Goal: Find specific page/section: Find specific page/section

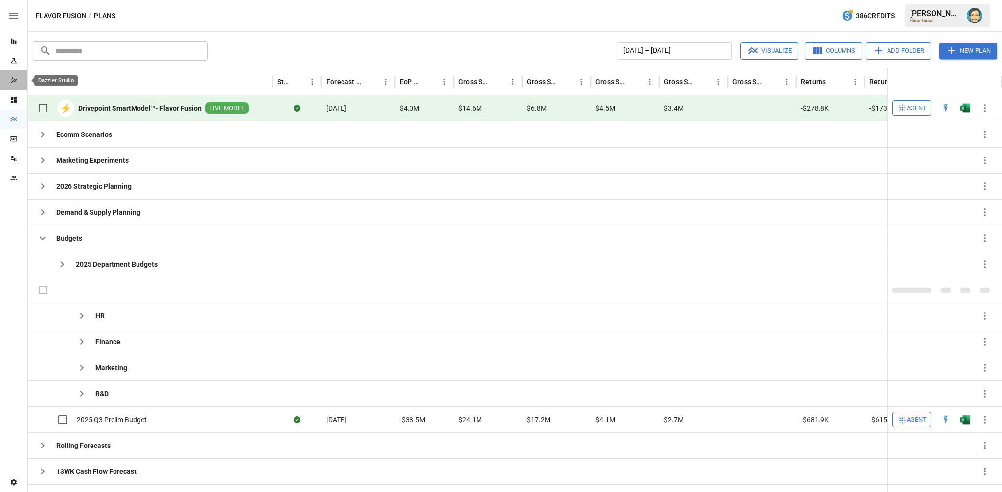
click at [14, 79] on icon "Dazzler Studio" at bounding box center [14, 80] width 8 height 8
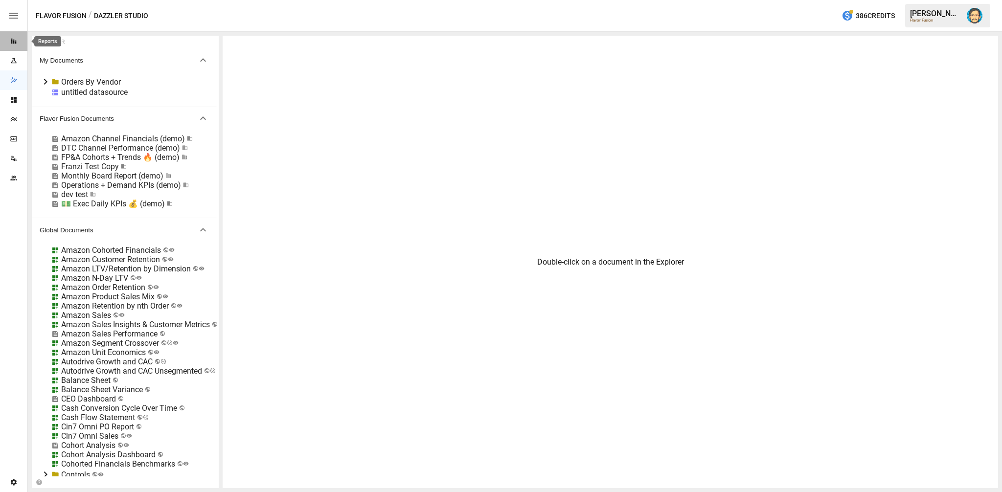
click at [12, 39] on icon "Reports" at bounding box center [14, 41] width 8 height 8
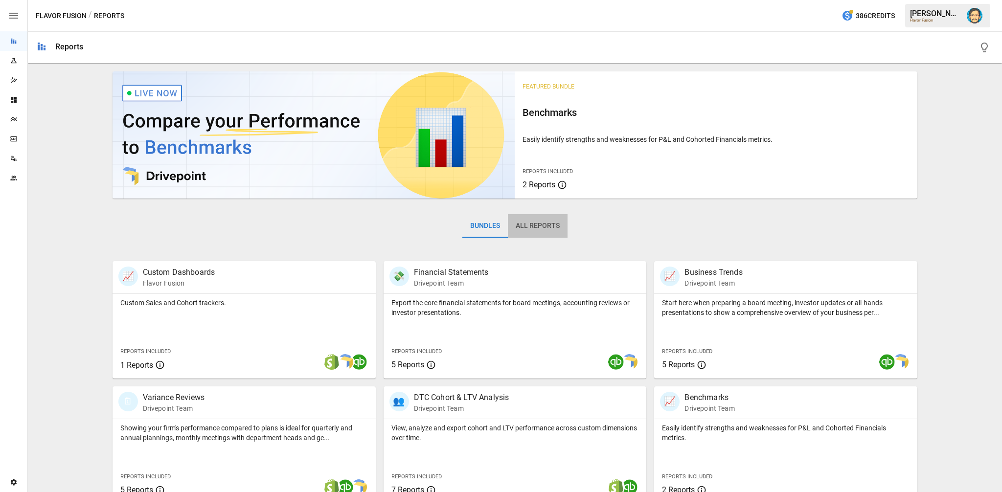
click at [553, 225] on button "All Reports" at bounding box center [538, 225] width 60 height 23
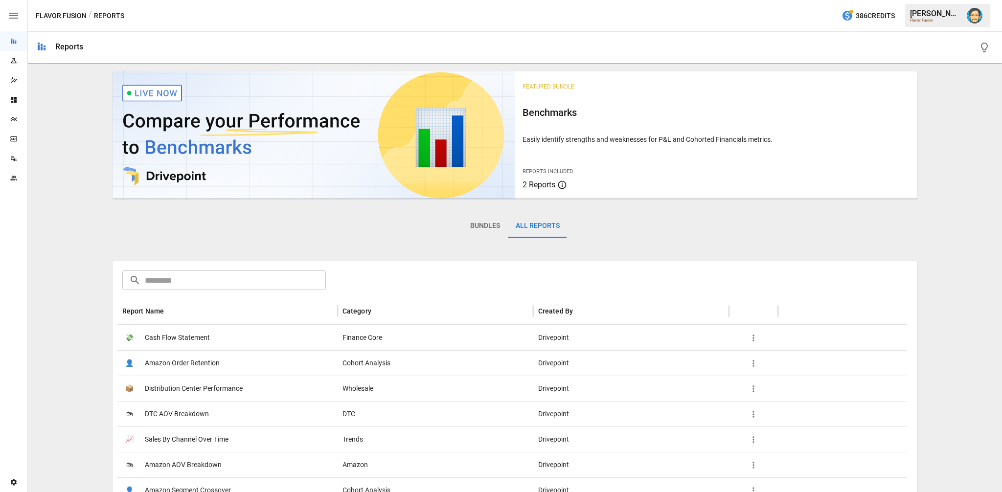
click at [488, 223] on button "Bundles" at bounding box center [484, 225] width 45 height 23
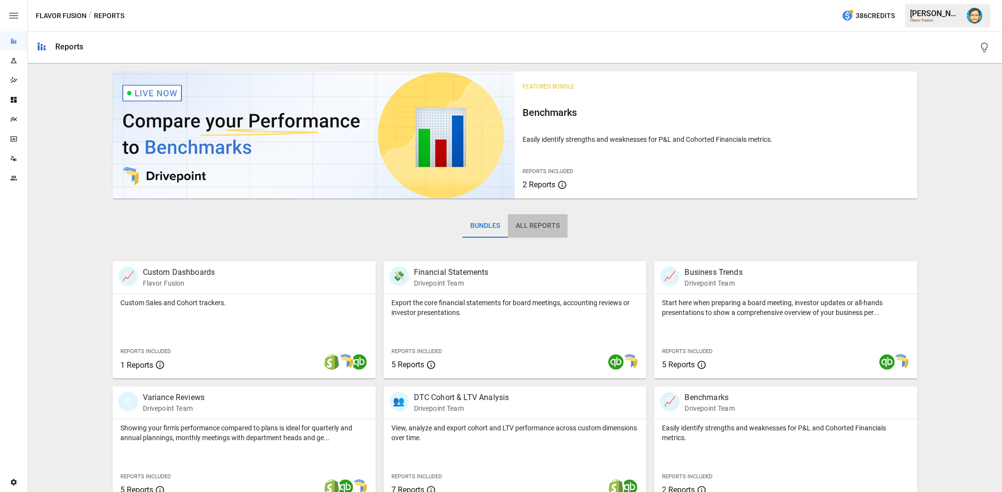
click at [520, 222] on button "All Reports" at bounding box center [538, 225] width 60 height 23
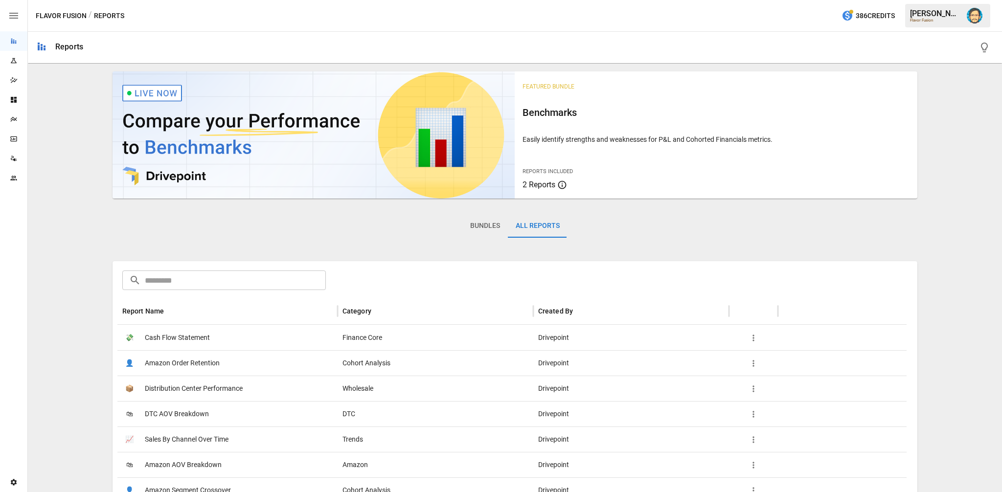
click at [154, 341] on span "Cash Flow Statement" at bounding box center [177, 337] width 65 height 25
